Goal: Transaction & Acquisition: Purchase product/service

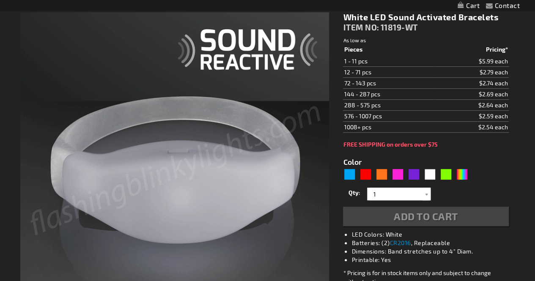
type input "5646"
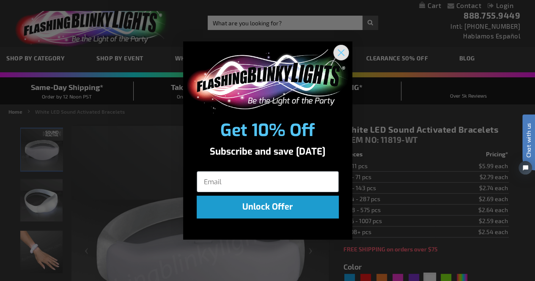
click at [340, 55] on circle "Close dialog" at bounding box center [340, 53] width 14 height 14
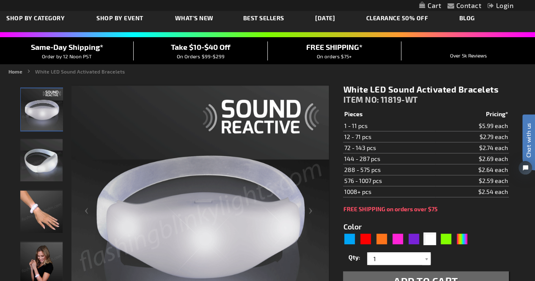
scroll to position [42, 0]
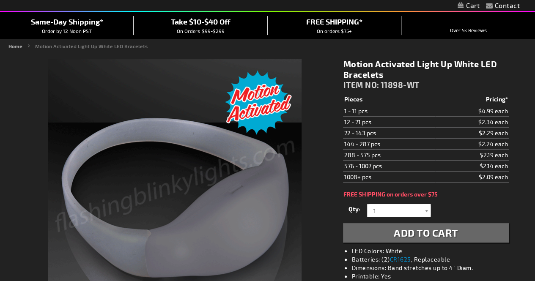
scroll to position [108, 0]
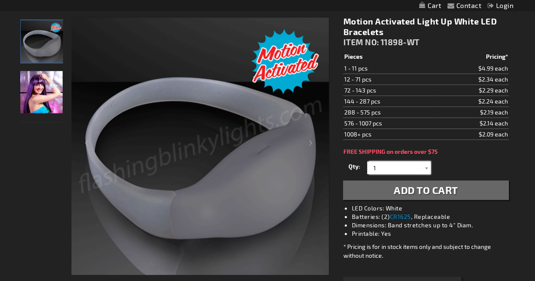
click at [382, 165] on input "1" at bounding box center [399, 167] width 61 height 13
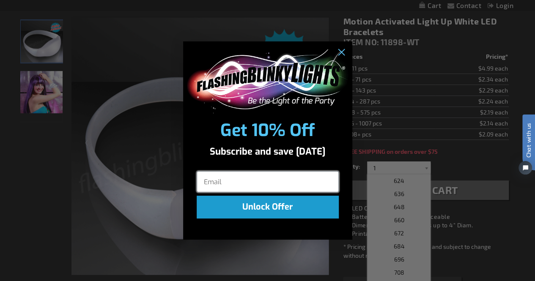
scroll to position [0, 0]
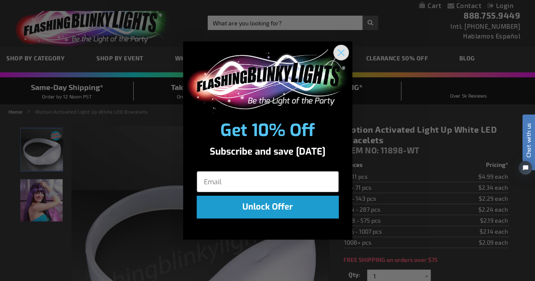
click at [339, 52] on circle "Close dialog" at bounding box center [340, 53] width 14 height 14
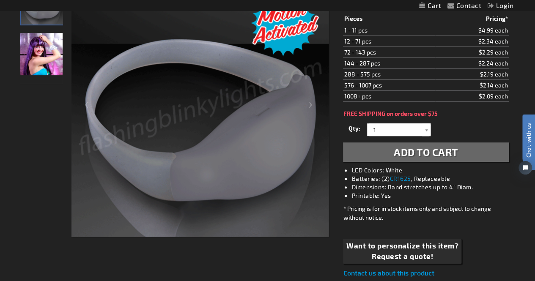
scroll to position [150, 0]
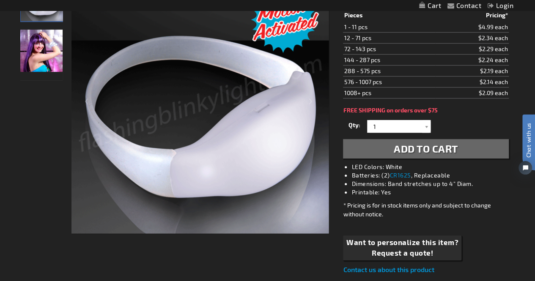
click at [390, 115] on div "Motion Activated Light Up White LED Bracelets ITEM NO: 11898-WT $2.09 Pieces Pr…" at bounding box center [425, 124] width 178 height 313
click at [390, 123] on input "1" at bounding box center [399, 126] width 61 height 13
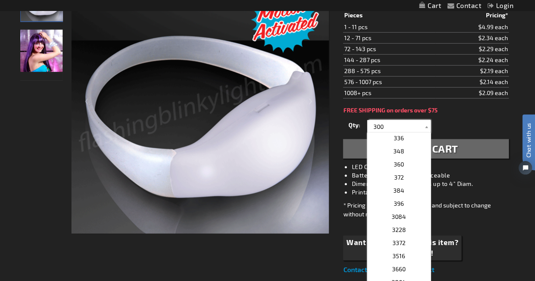
scroll to position [0, 0]
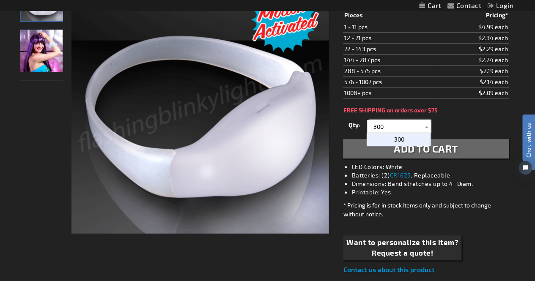
type input "300"
click at [382, 139] on p "300" at bounding box center [398, 139] width 63 height 13
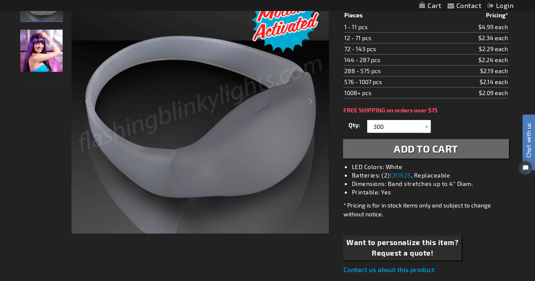
click at [382, 145] on button "Add to Cart" at bounding box center [425, 148] width 165 height 19
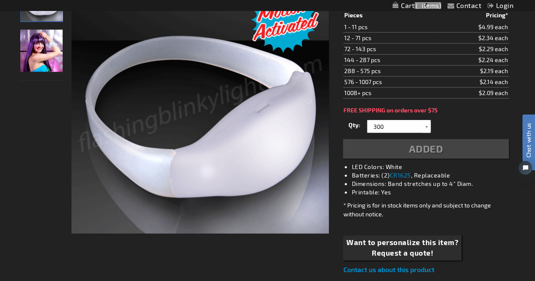
scroll to position [169, 0]
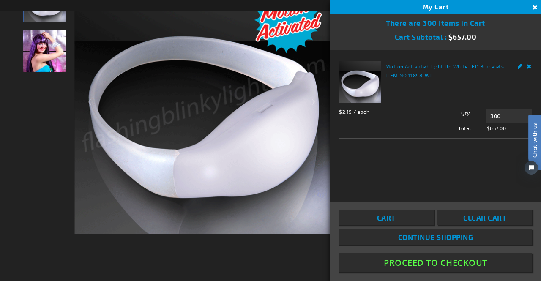
click at [534, 4] on button "Close" at bounding box center [533, 7] width 9 height 9
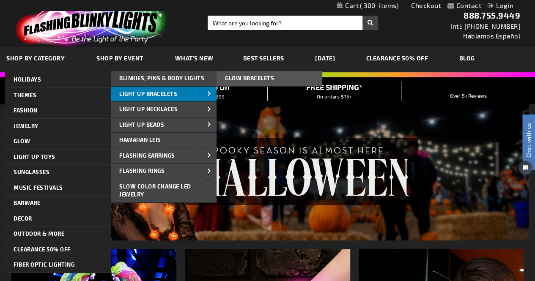
click at [166, 93] on span "Light Up Bracelets" at bounding box center [148, 93] width 58 height 7
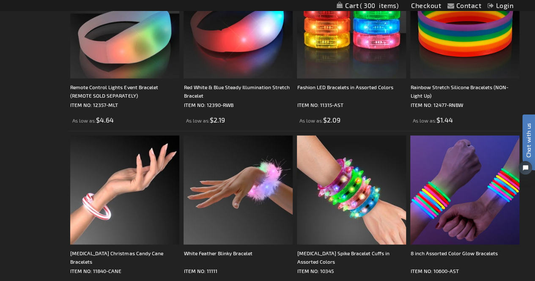
scroll to position [1036, 0]
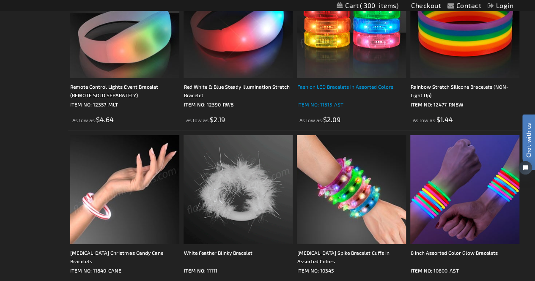
click at [325, 87] on div "Fashion LED Bracelets in Assorted Colors" at bounding box center [351, 90] width 109 height 17
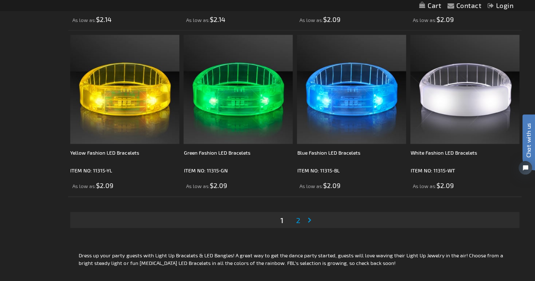
scroll to position [2509, 0]
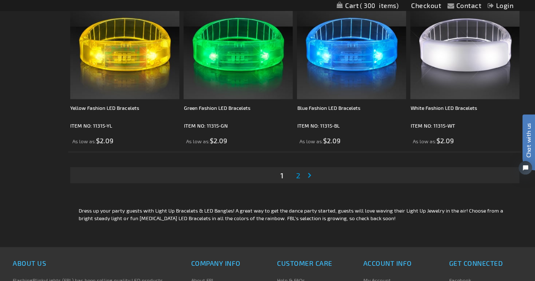
click at [296, 175] on span "2" at bounding box center [298, 175] width 4 height 9
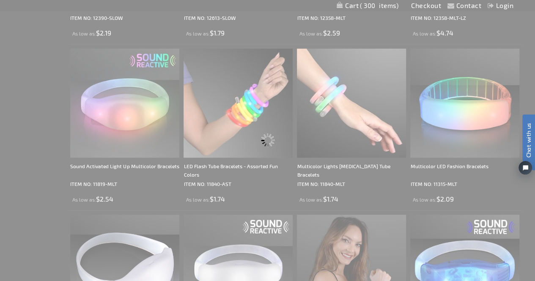
scroll to position [0, 0]
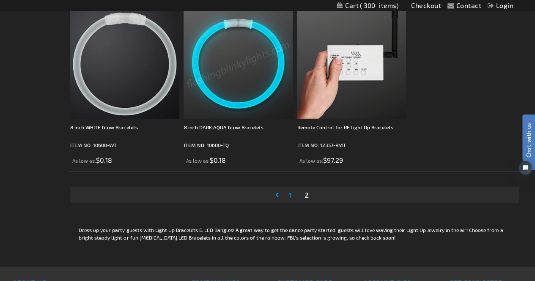
scroll to position [1162, 0]
click at [289, 197] on span "1" at bounding box center [290, 194] width 3 height 9
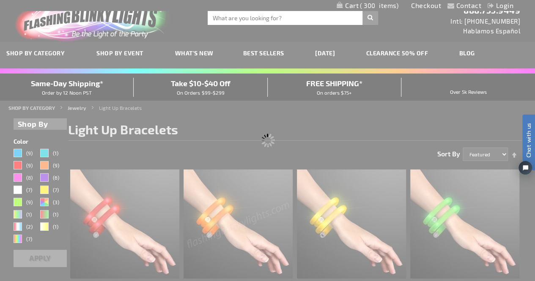
scroll to position [0, 0]
